Goal: Task Accomplishment & Management: Manage account settings

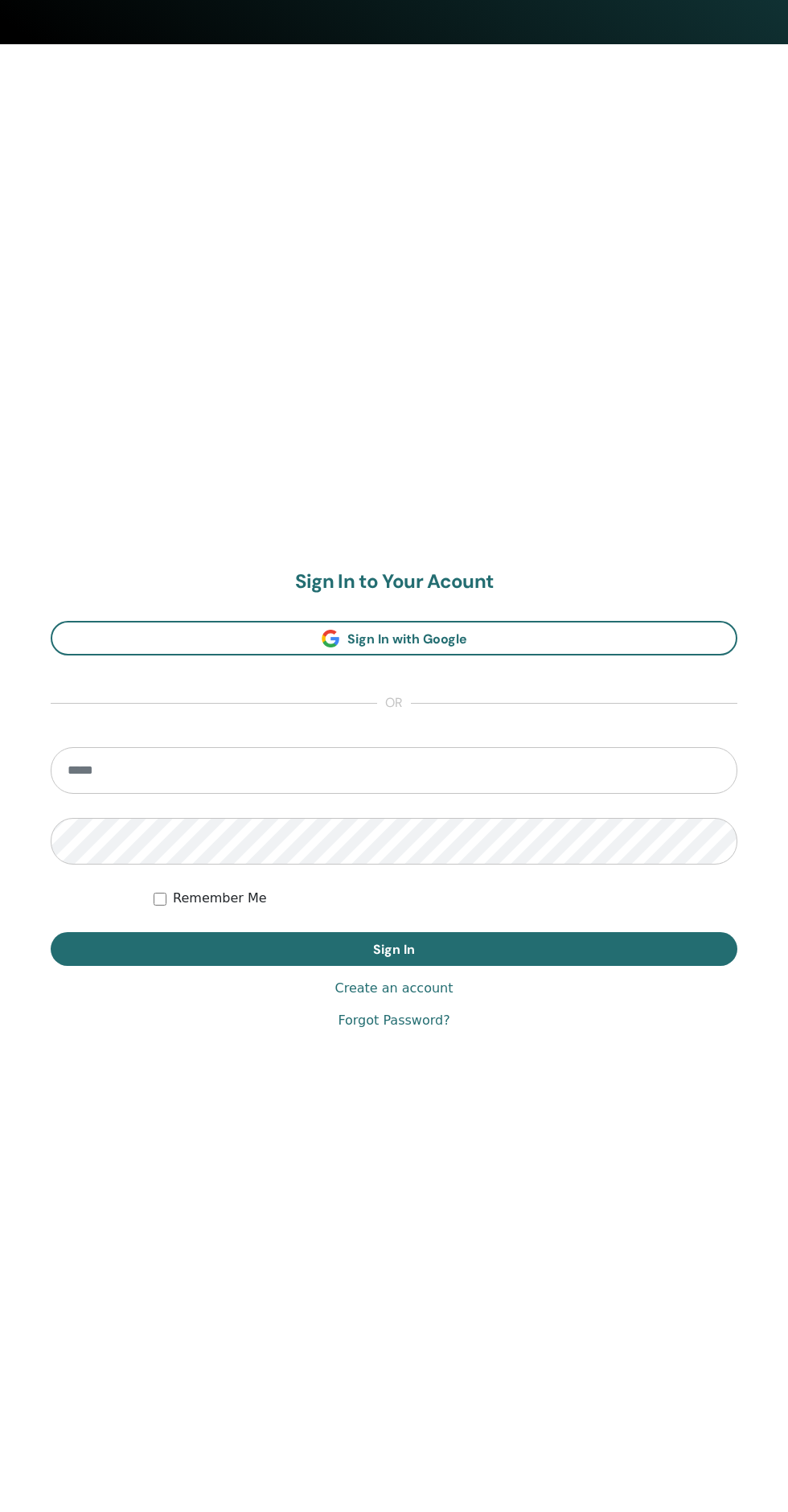
scroll to position [1481, 0]
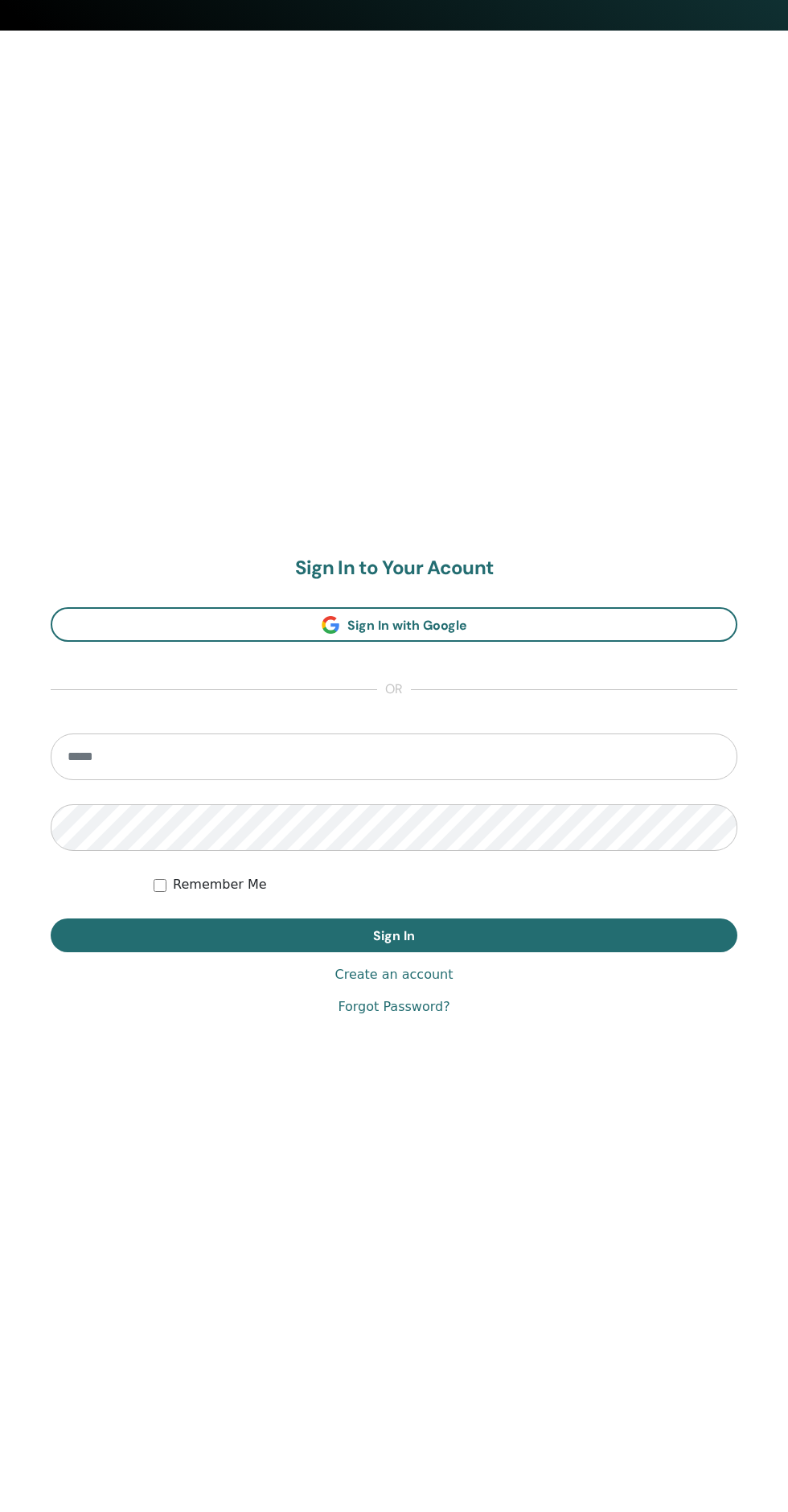
click at [334, 759] on input "email" at bounding box center [394, 757] width 687 height 46
type input "**********"
click at [51, 919] on button "Sign In" at bounding box center [394, 935] width 687 height 34
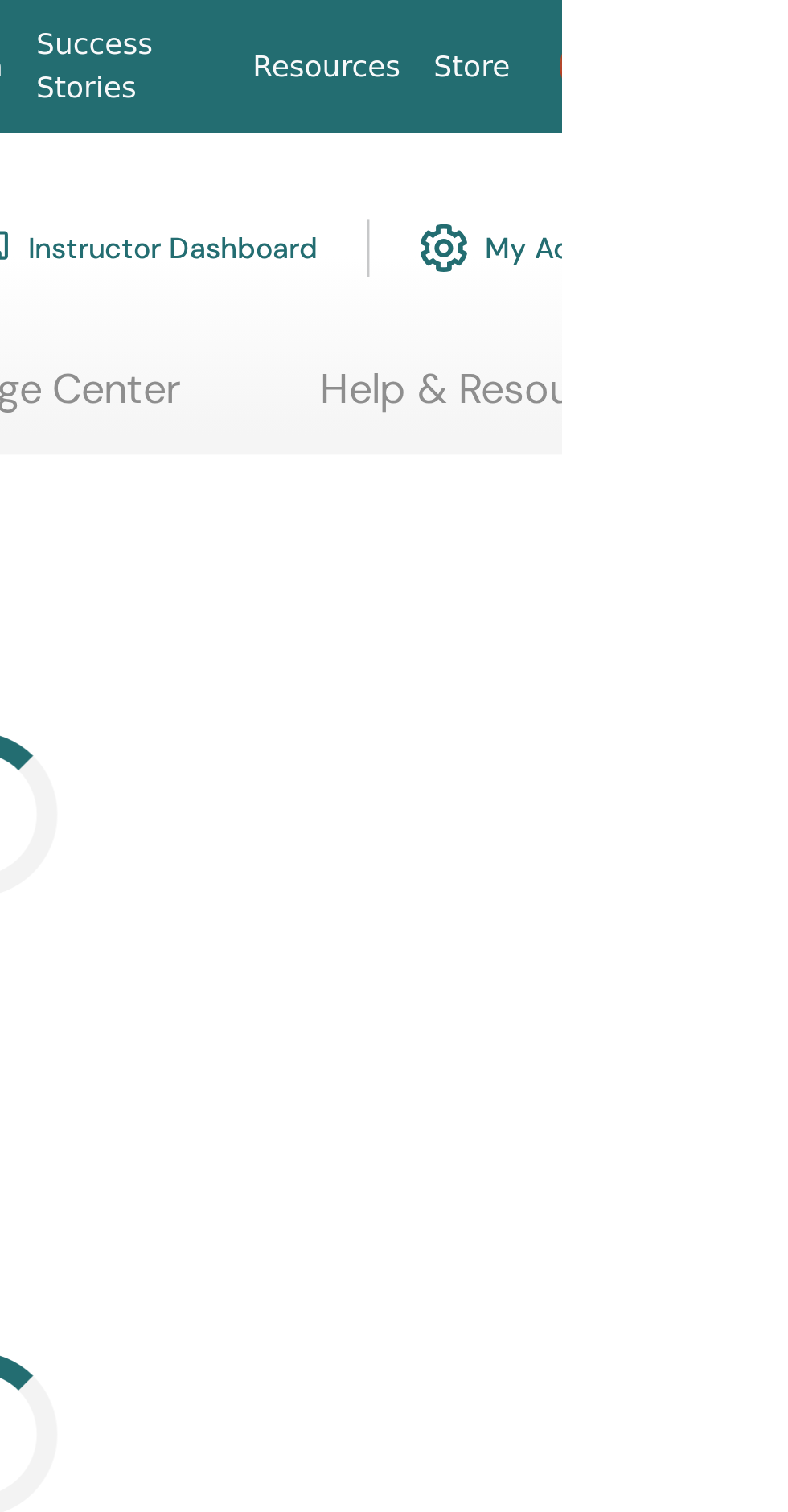
click at [787, 4] on link "1" at bounding box center [802, 25] width 56 height 51
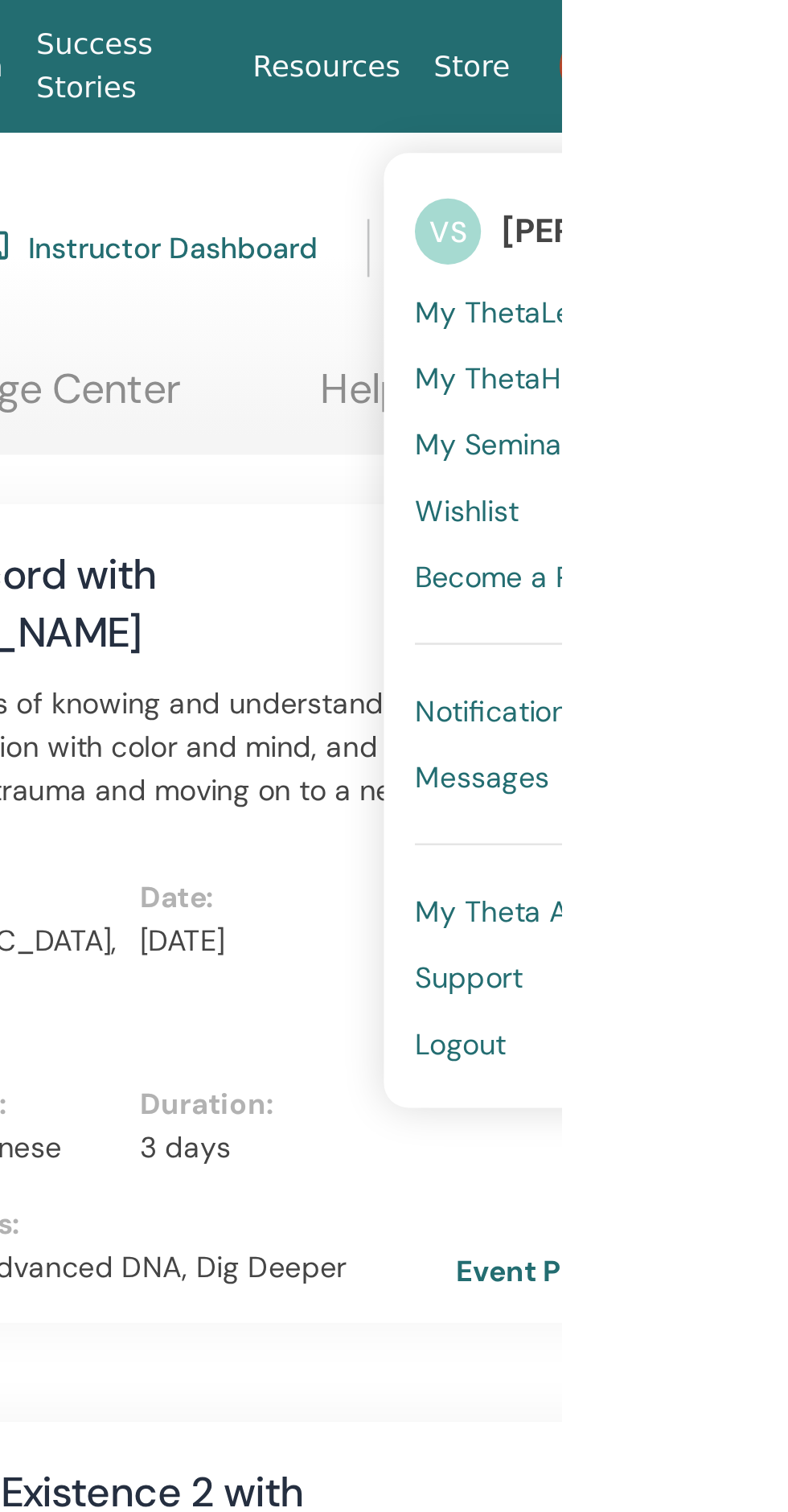
click at [777, 272] on span "Notifications" at bounding box center [764, 276] width 66 height 14
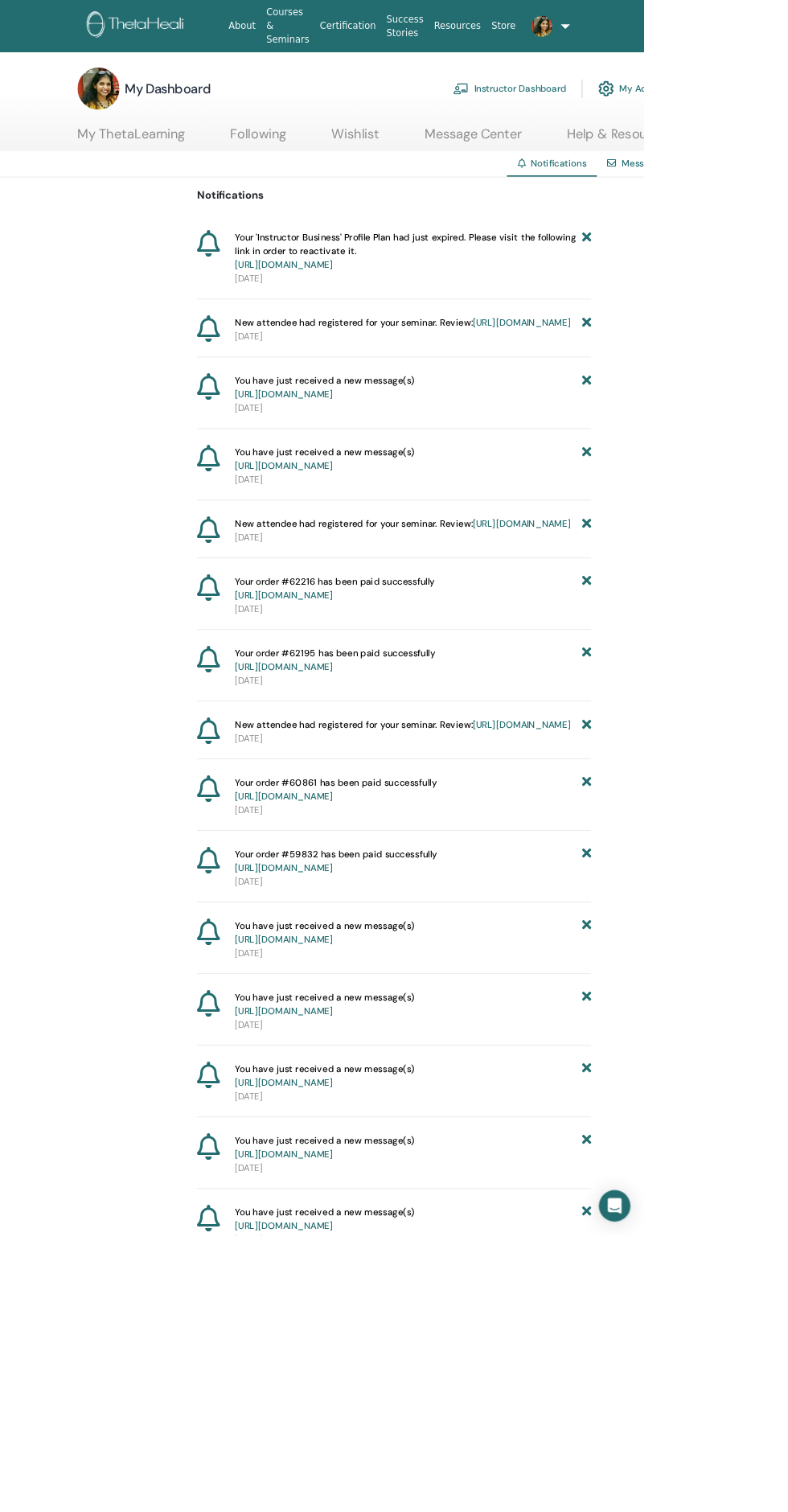
click at [719, 290] on icon at bounding box center [719, 307] width 12 height 51
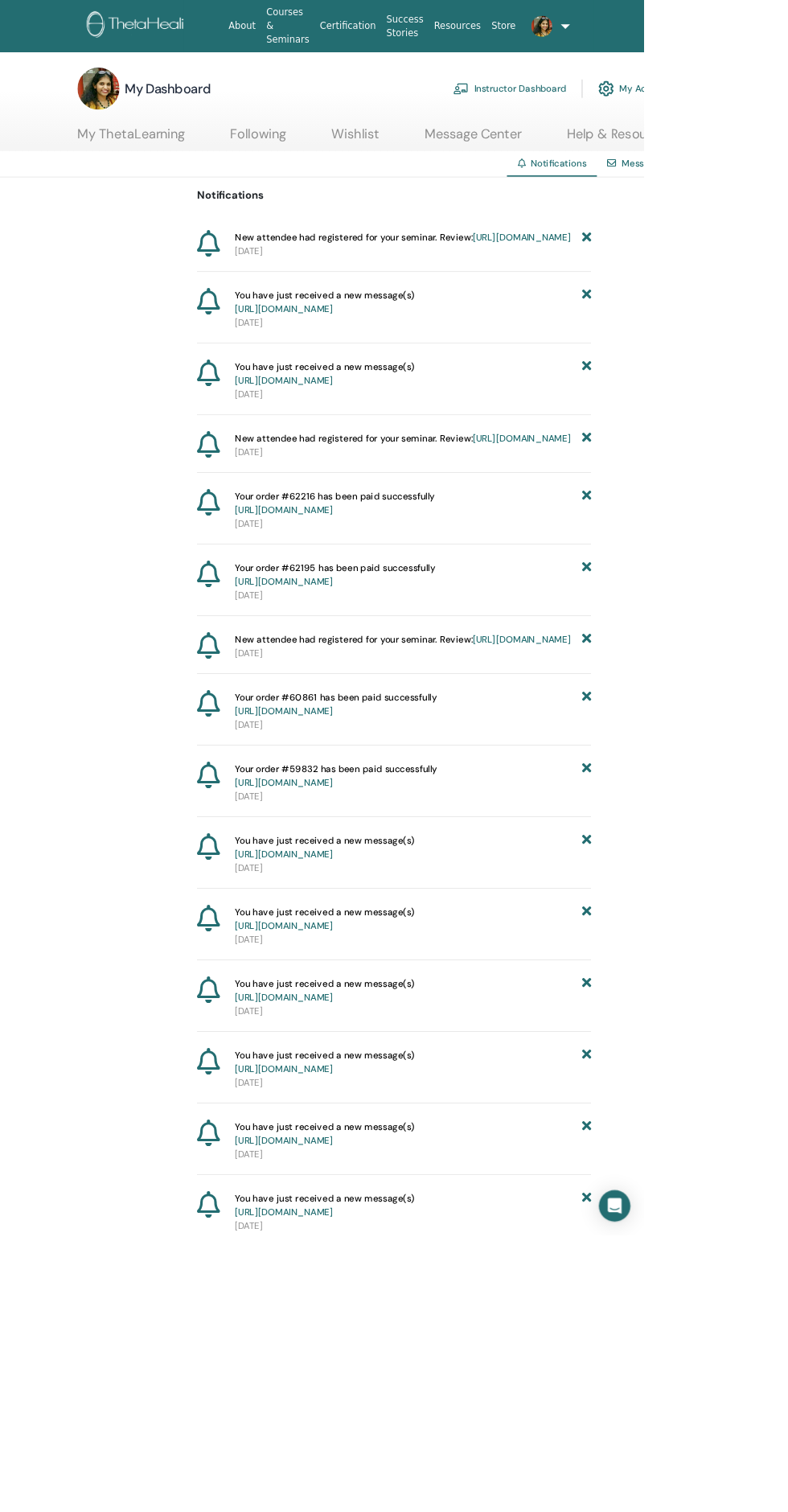
click at [627, 108] on link "Instructor Dashboard" at bounding box center [624, 108] width 139 height 36
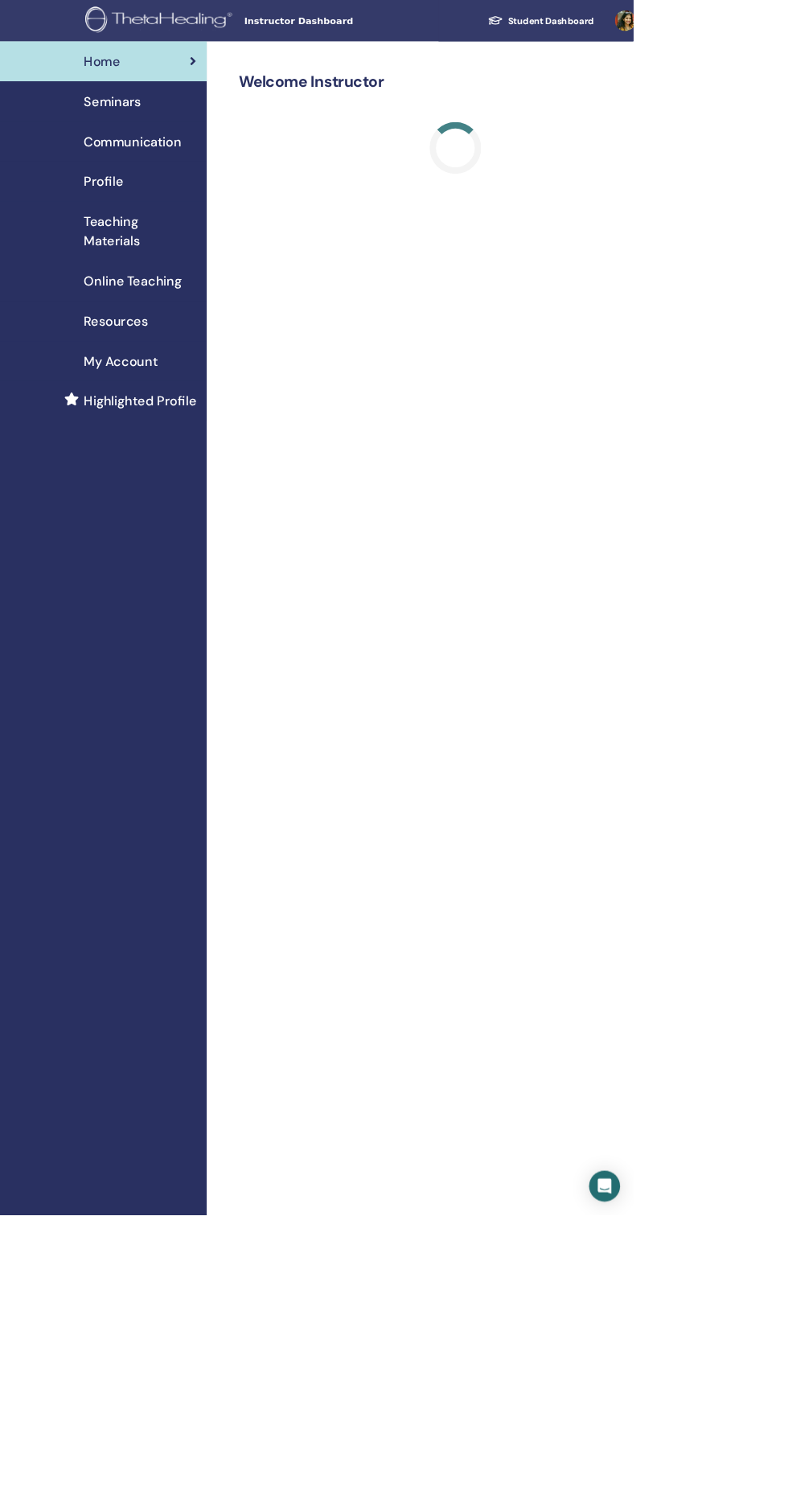
click at [144, 115] on span "Seminars" at bounding box center [140, 126] width 70 height 24
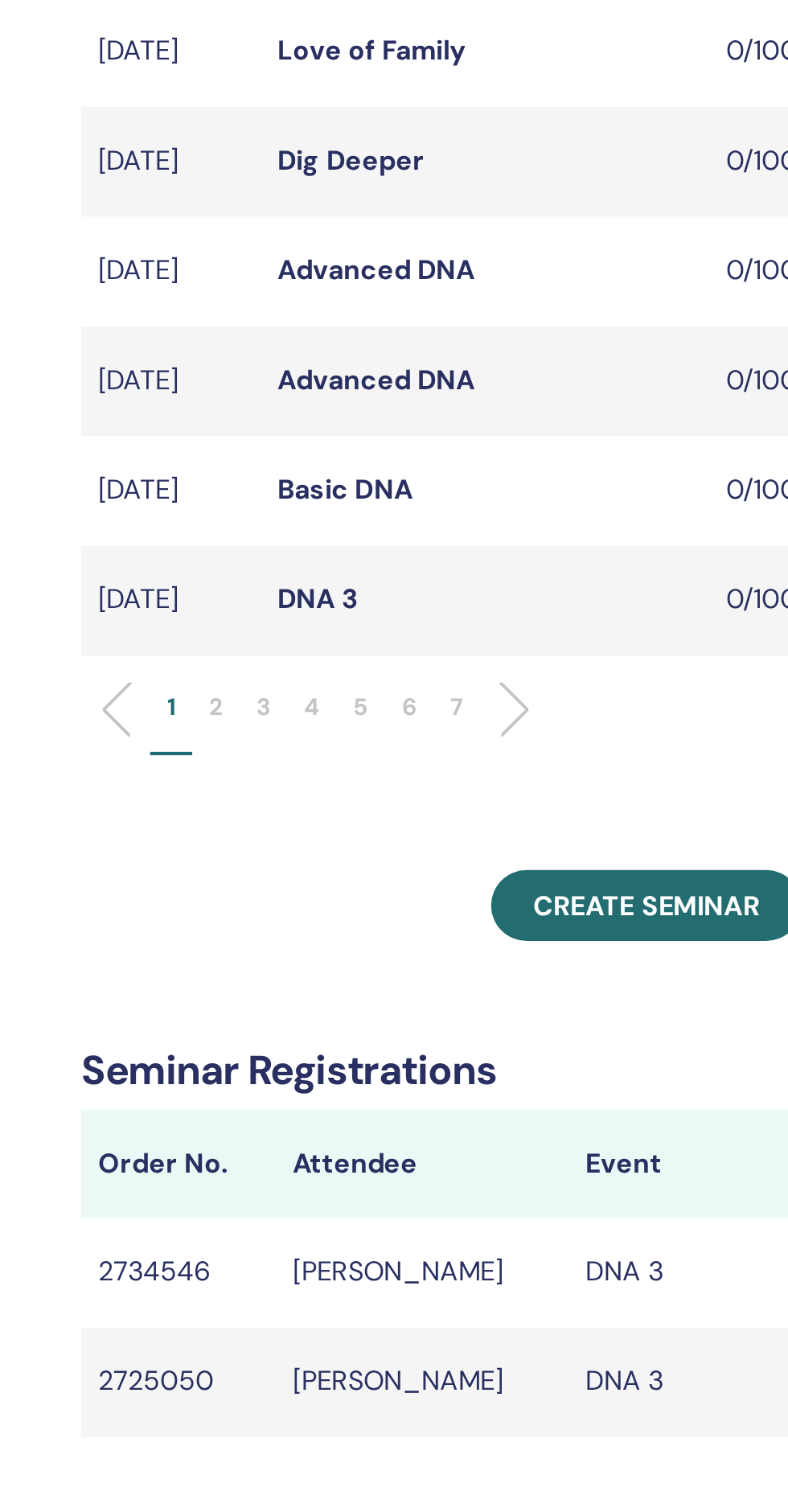
click at [455, 838] on p "6" at bounding box center [455, 830] width 8 height 17
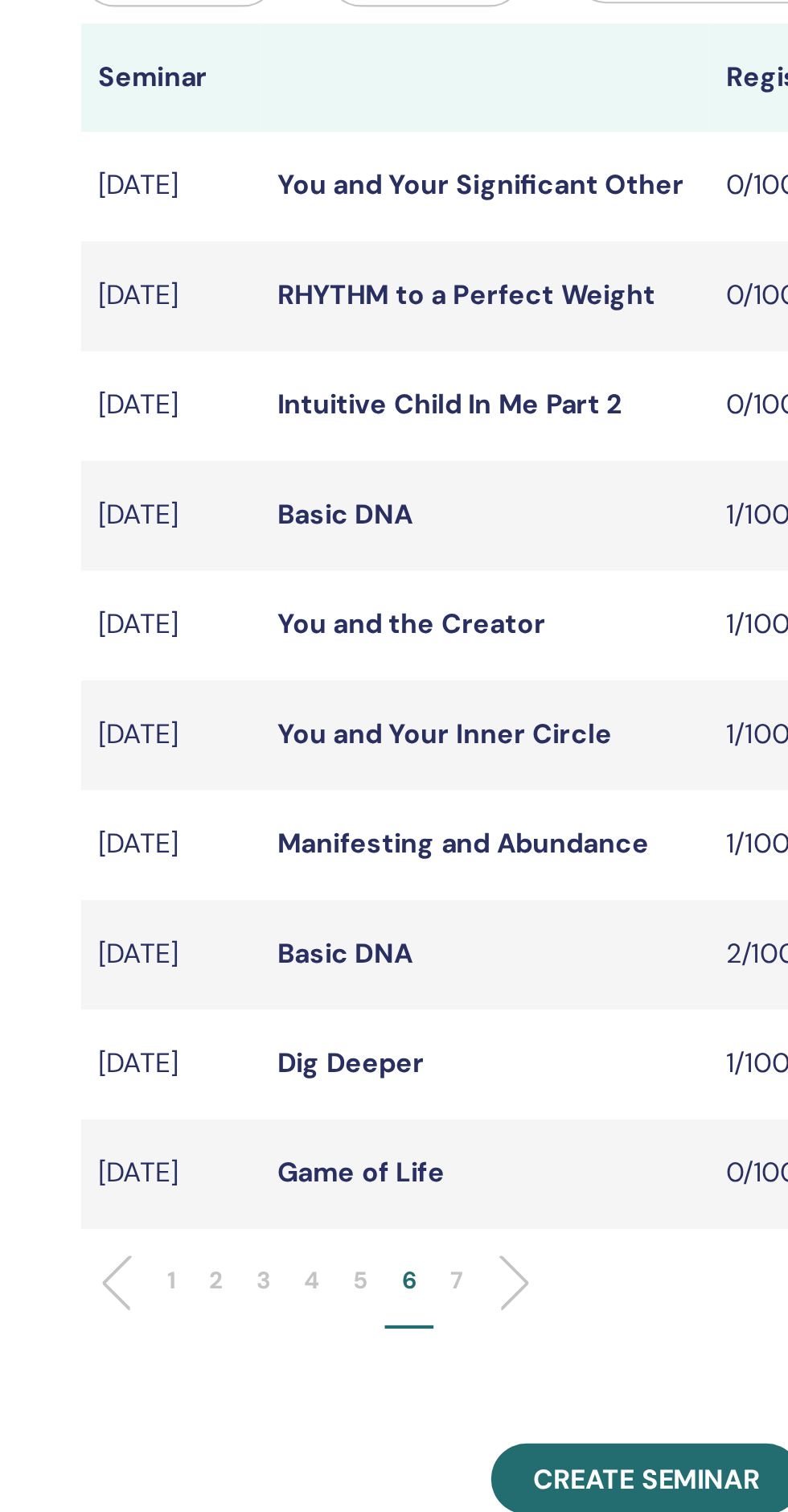
click at [475, 838] on p "7" at bounding box center [477, 830] width 7 height 17
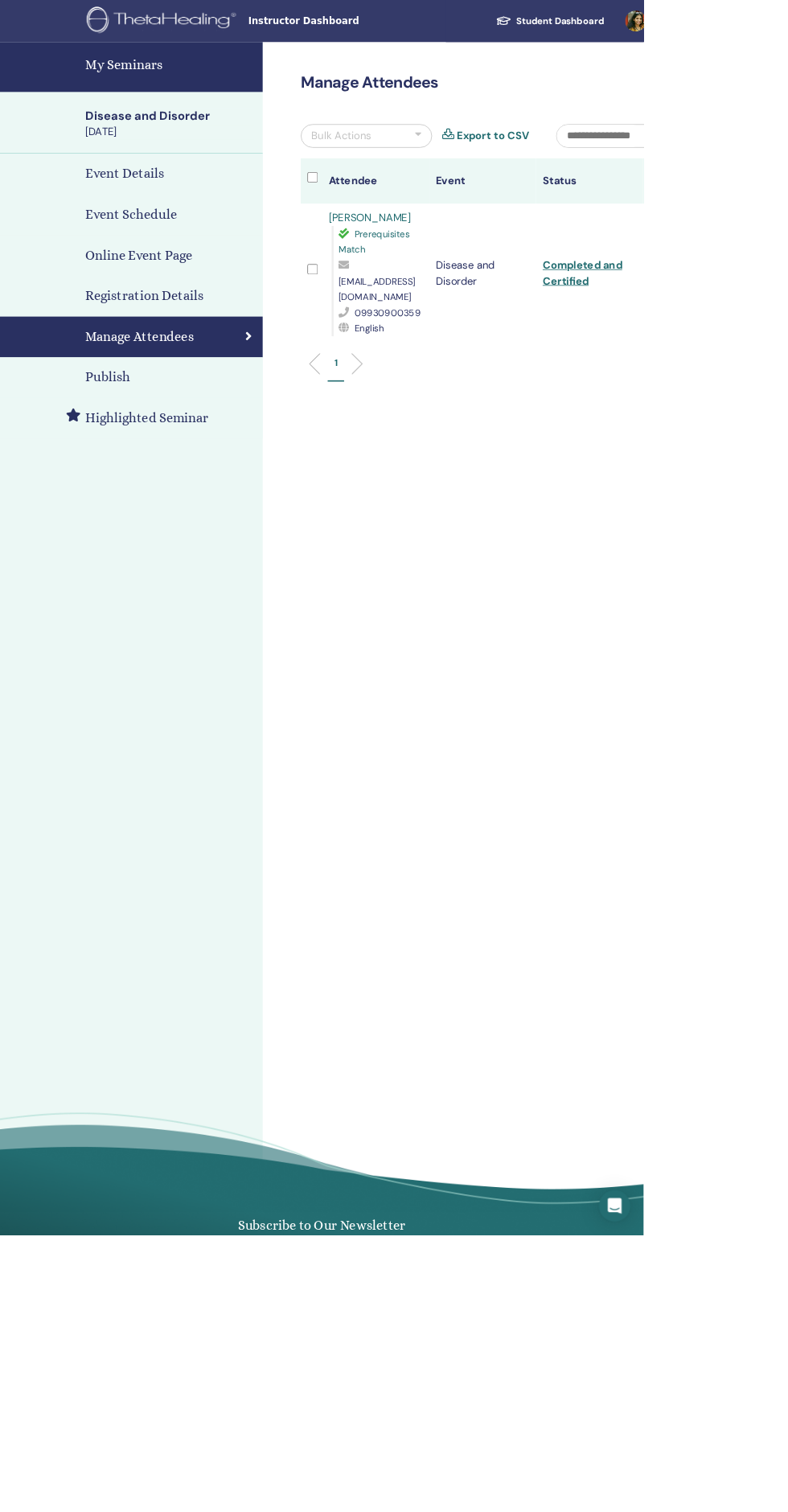
click at [436, 266] on link "[PERSON_NAME]" at bounding box center [453, 267] width 100 height 17
